Goal: Task Accomplishment & Management: Manage account settings

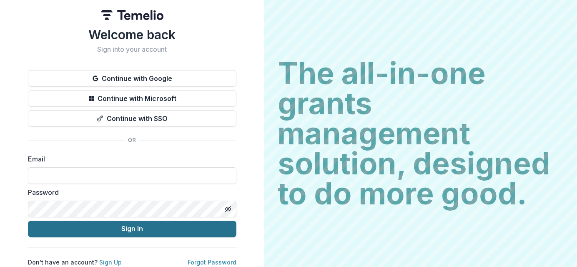
type input "**********"
click at [152, 231] on button "Sign In" at bounding box center [132, 229] width 209 height 17
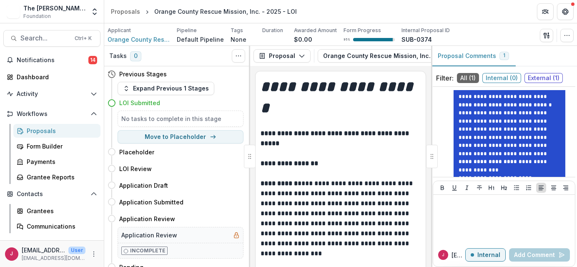
scroll to position [354, 0]
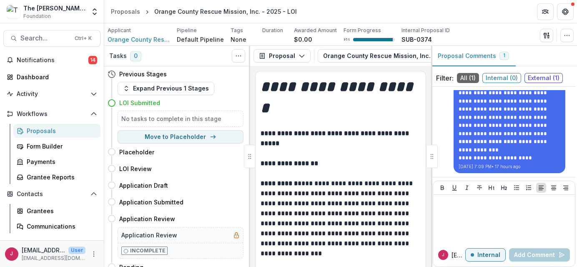
drag, startPoint x: 45, startPoint y: 61, endPoint x: 102, endPoint y: 58, distance: 56.4
click at [45, 61] on span "Notifications" at bounding box center [53, 60] width 72 height 7
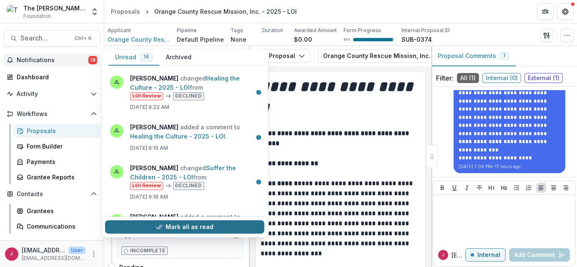
drag, startPoint x: 211, startPoint y: 228, endPoint x: 507, endPoint y: 47, distance: 347.6
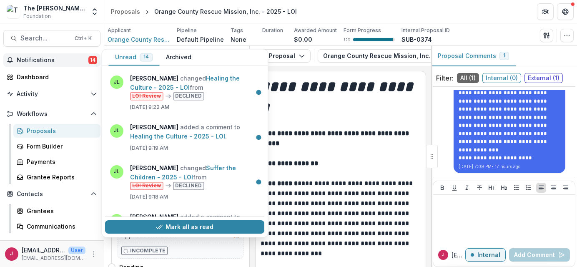
click at [213, 225] on button "Mark all as read" at bounding box center [184, 226] width 159 height 13
